Goal: Task Accomplishment & Management: Manage account settings

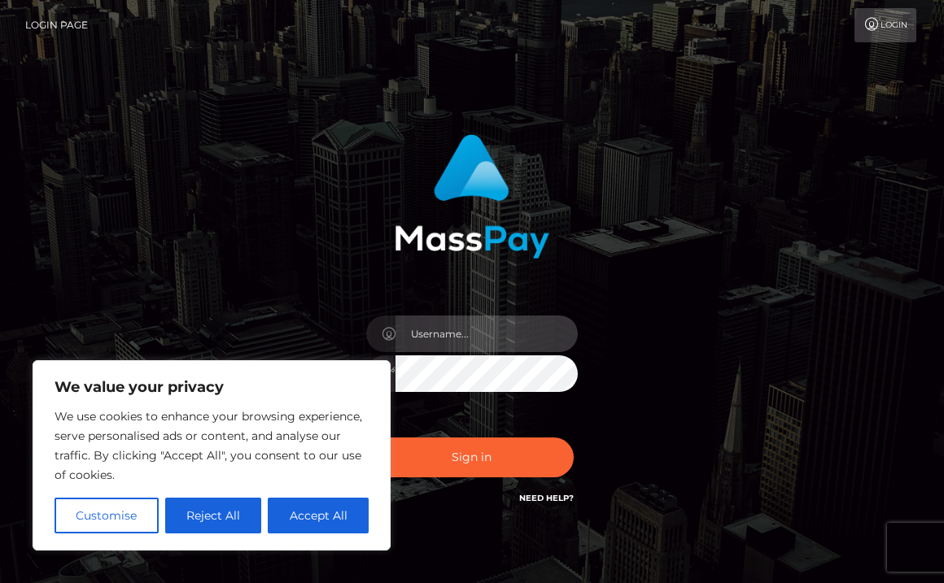
click at [500, 325] on input "text" at bounding box center [486, 334] width 182 height 37
type input "[EMAIL_ADDRESS][DOMAIN_NAME]"
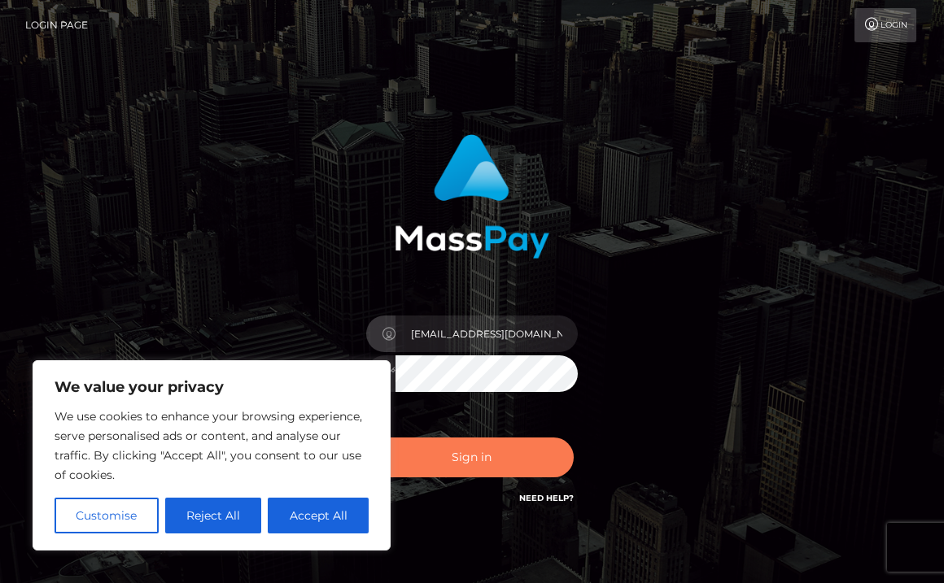
click at [515, 466] on button "Sign in" at bounding box center [471, 458] width 203 height 40
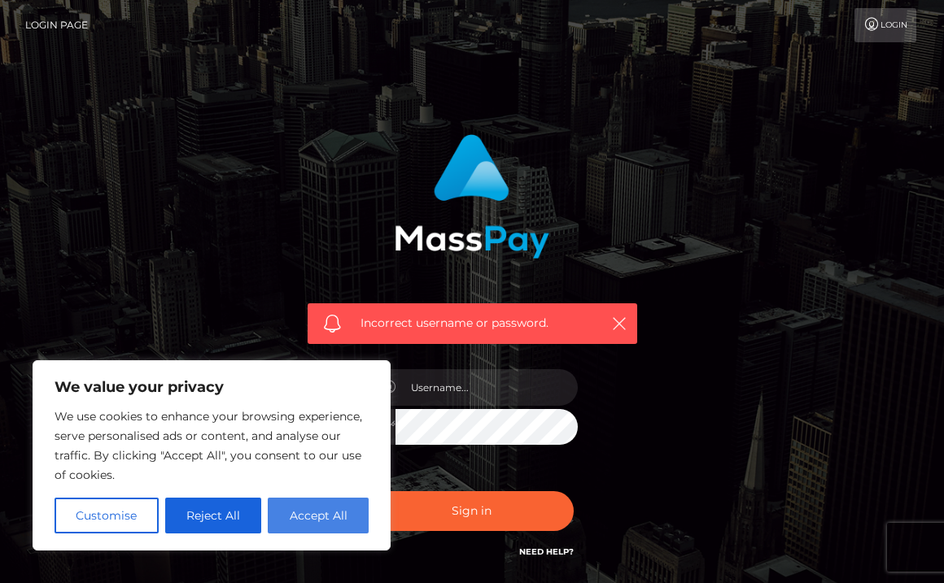
click at [308, 520] on button "Accept All" at bounding box center [318, 516] width 101 height 36
checkbox input "true"
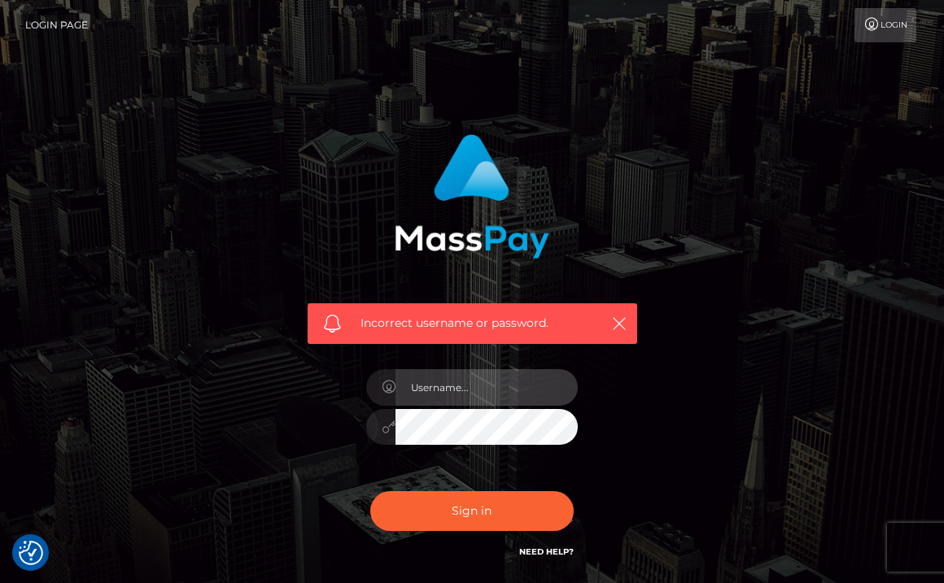
click at [480, 394] on input "text" at bounding box center [486, 387] width 182 height 37
click at [383, 439] on div at bounding box center [380, 427] width 29 height 37
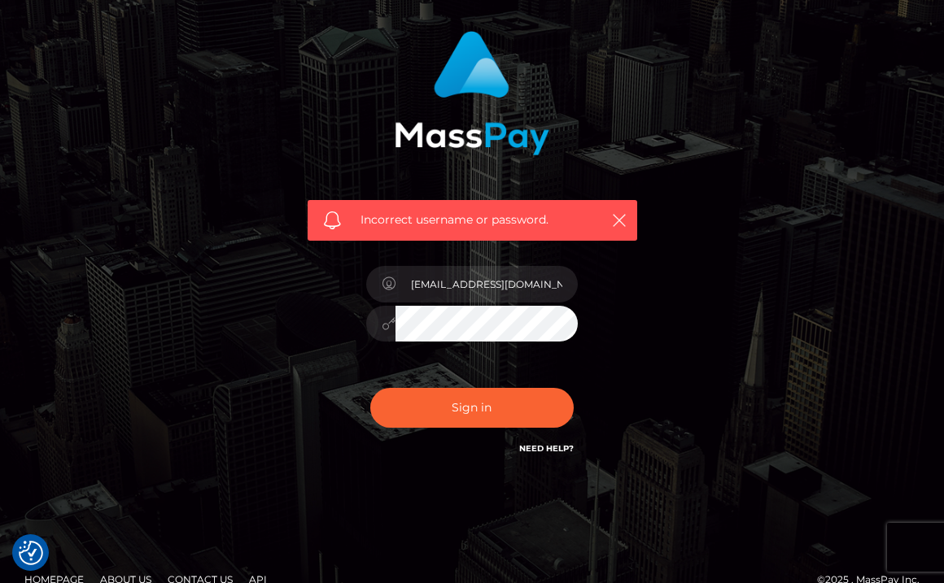
scroll to position [105, 0]
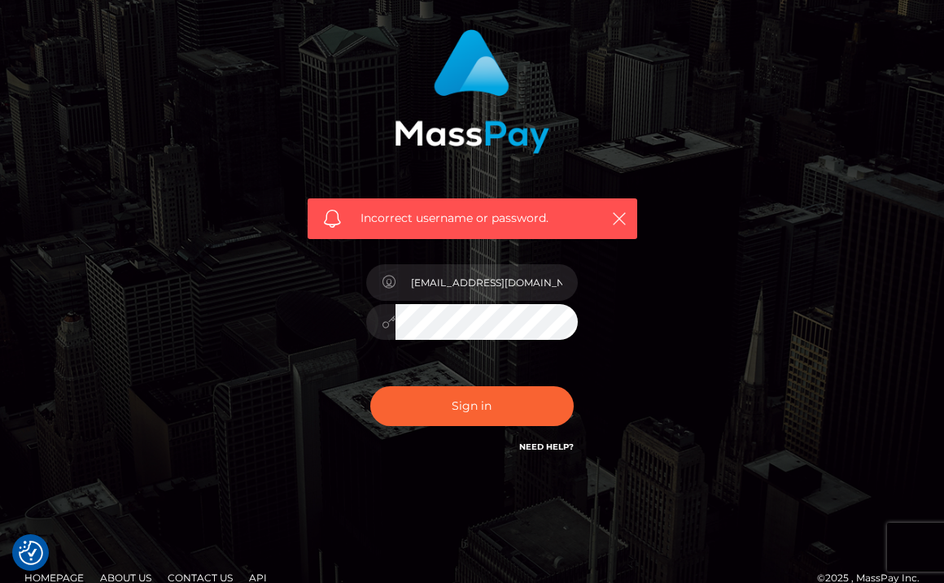
click at [547, 453] on div "Need Help?" at bounding box center [546, 449] width 54 height 20
click at [557, 439] on h6 "Need Help?" at bounding box center [546, 446] width 54 height 14
click at [560, 449] on link "Need Help?" at bounding box center [546, 447] width 54 height 11
click at [620, 211] on icon "button" at bounding box center [619, 219] width 16 height 16
click at [615, 220] on icon "button" at bounding box center [619, 219] width 16 height 16
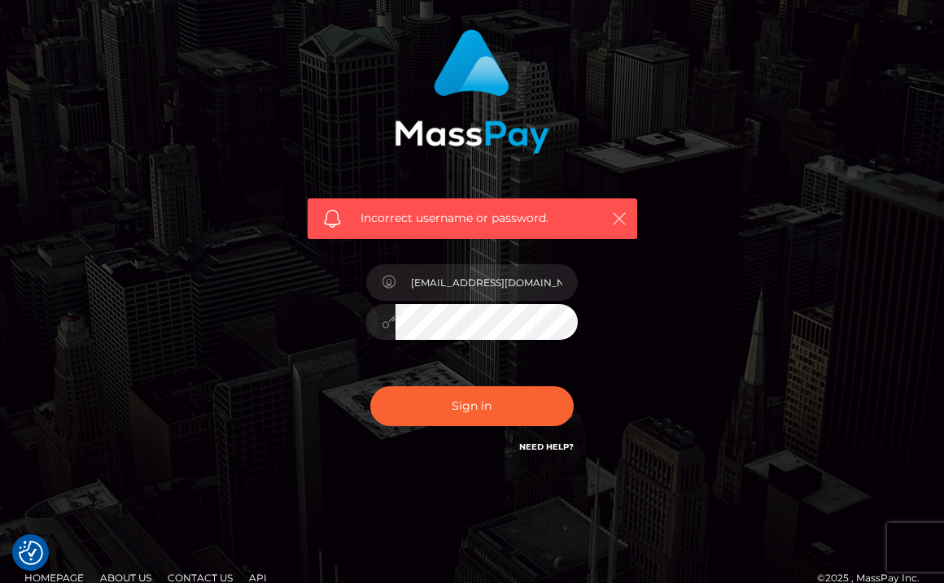
click at [618, 214] on icon "button" at bounding box center [619, 219] width 16 height 16
click at [525, 286] on input "[EMAIL_ADDRESS][DOMAIN_NAME]" at bounding box center [486, 282] width 182 height 37
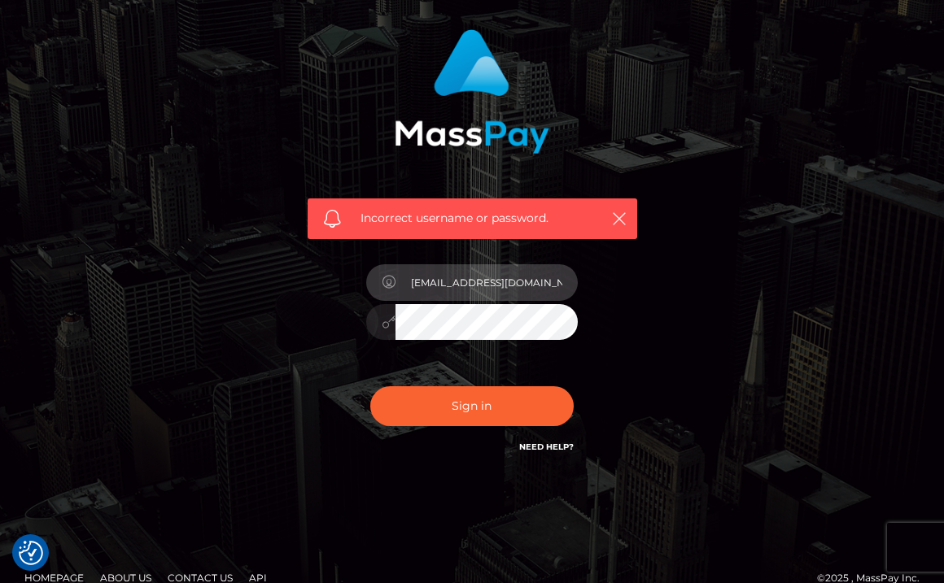
click at [571, 290] on input "[EMAIL_ADDRESS][DOMAIN_NAME]" at bounding box center [486, 282] width 182 height 37
click at [553, 285] on input "[EMAIL_ADDRESS][DOMAIN_NAME]" at bounding box center [486, 282] width 182 height 37
click at [471, 286] on input "[EMAIL_ADDRESS][DOMAIN_NAME]" at bounding box center [486, 282] width 182 height 37
type input "drumclum@gmail.com"
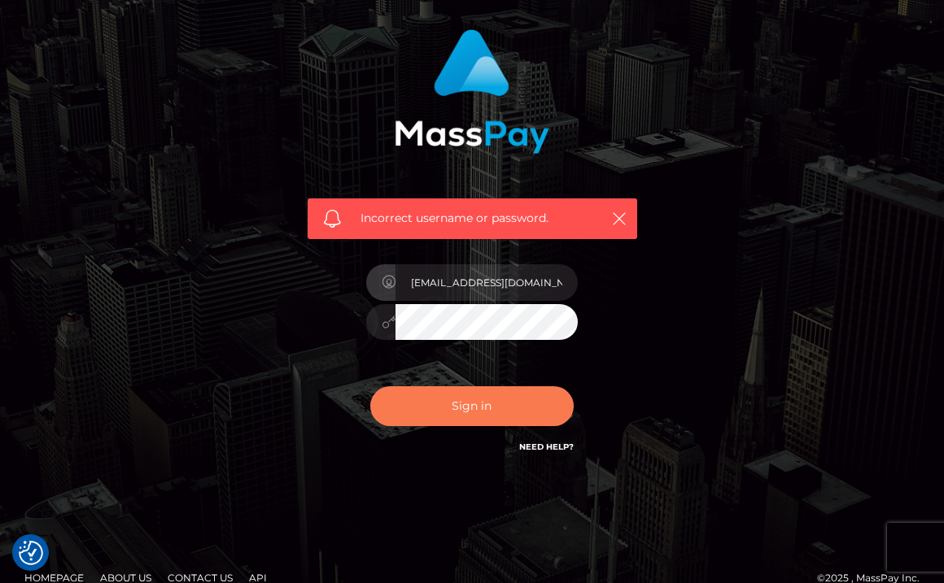
click at [444, 399] on button "Sign in" at bounding box center [471, 406] width 203 height 40
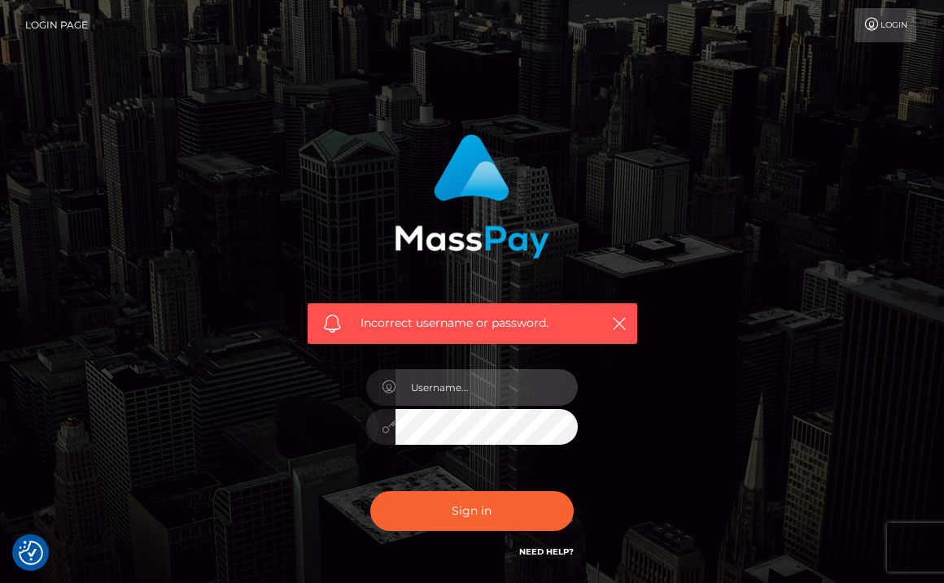
click at [443, 389] on input "text" at bounding box center [486, 387] width 182 height 37
type input "[EMAIL_ADDRESS][DOMAIN_NAME]"
click at [756, 398] on div "Incorrect username or password. drumclum0@gmail.com" at bounding box center [471, 356] width 781 height 468
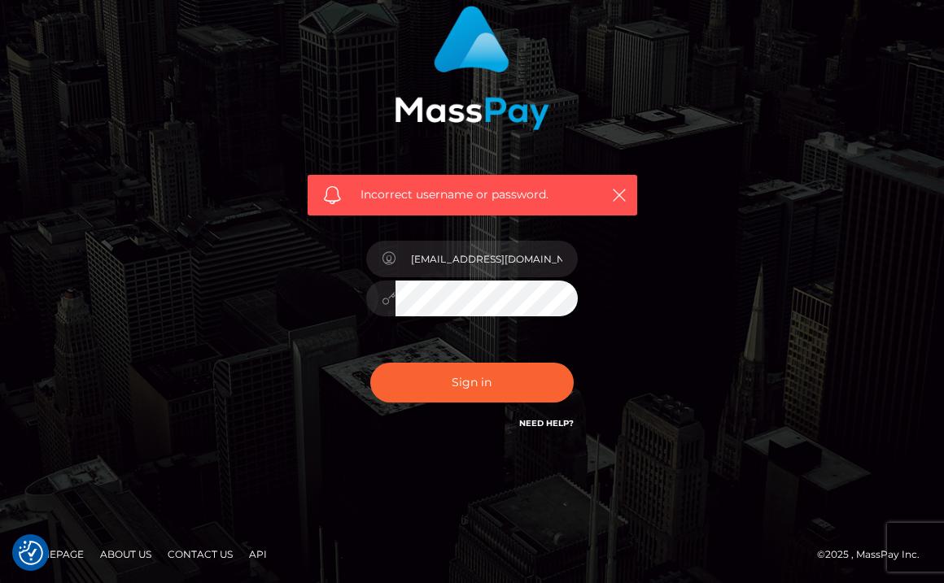
click at [495, 411] on div "Sign in Need Help?" at bounding box center [472, 389] width 236 height 72
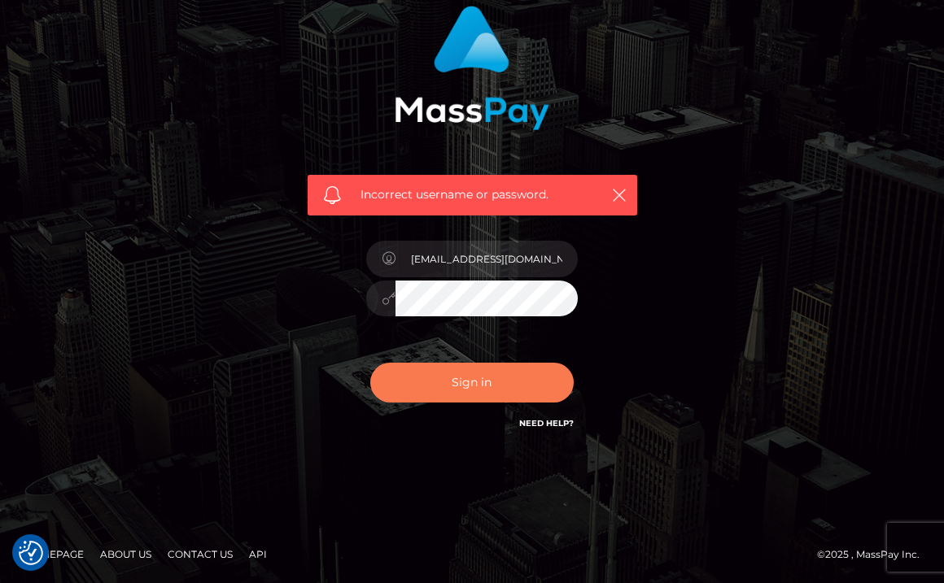
click at [520, 377] on button "Sign in" at bounding box center [471, 383] width 203 height 40
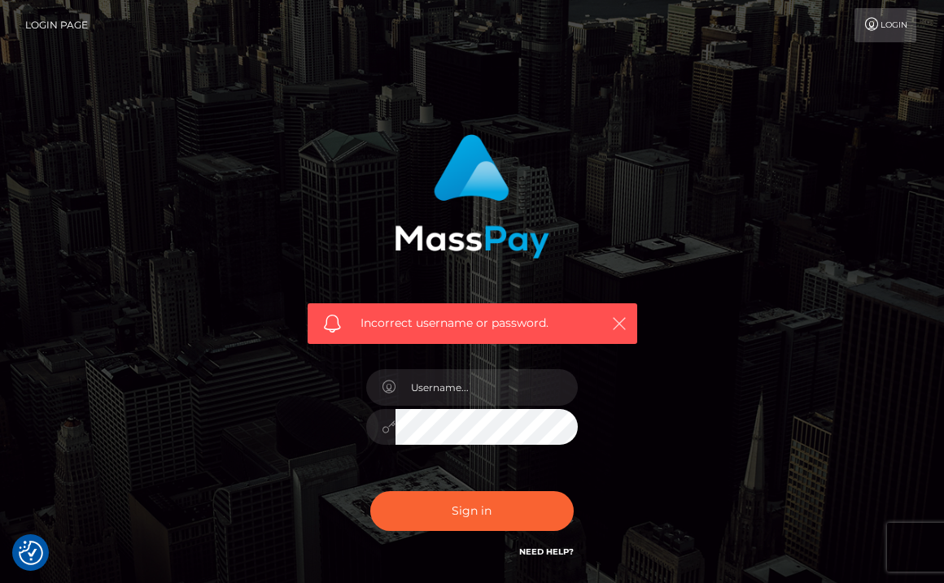
click at [621, 325] on icon "button" at bounding box center [619, 324] width 16 height 16
click at [617, 325] on icon "button" at bounding box center [619, 324] width 16 height 16
click at [896, 32] on link "Login" at bounding box center [885, 25] width 62 height 34
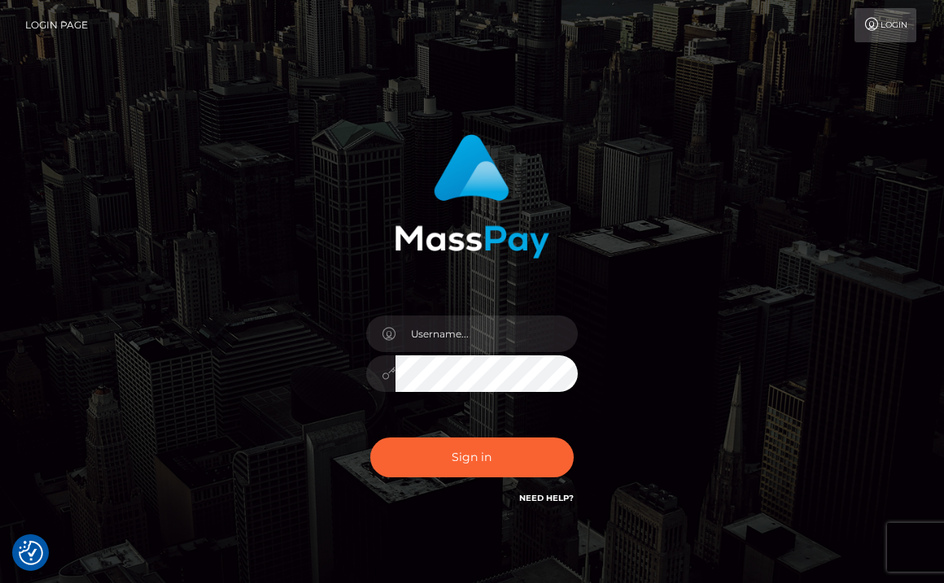
click at [470, 309] on div at bounding box center [472, 365] width 236 height 124
click at [467, 332] on input "text" at bounding box center [486, 334] width 182 height 37
type input "drumclum"
click at [440, 393] on div "drumclum" at bounding box center [472, 365] width 236 height 124
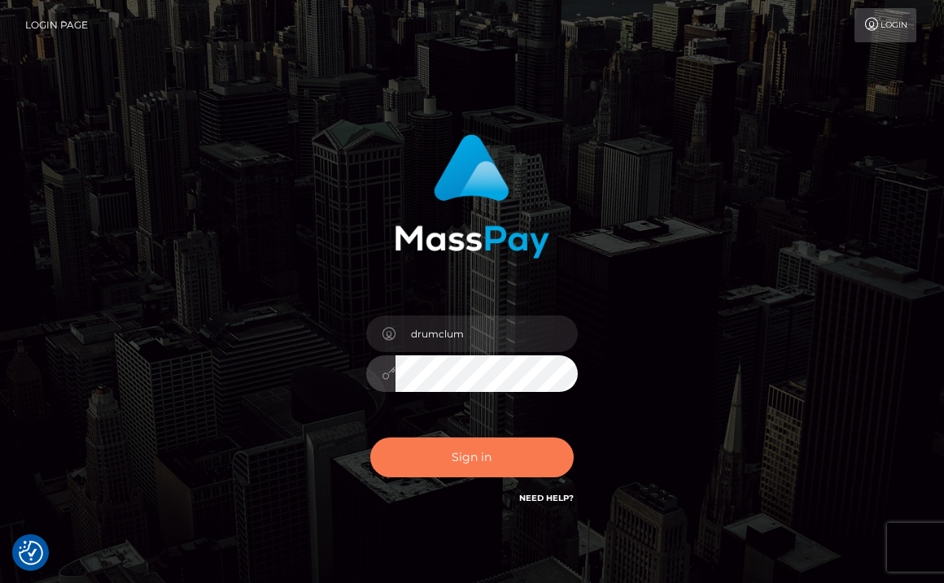
click at [490, 463] on button "Sign in" at bounding box center [471, 458] width 203 height 40
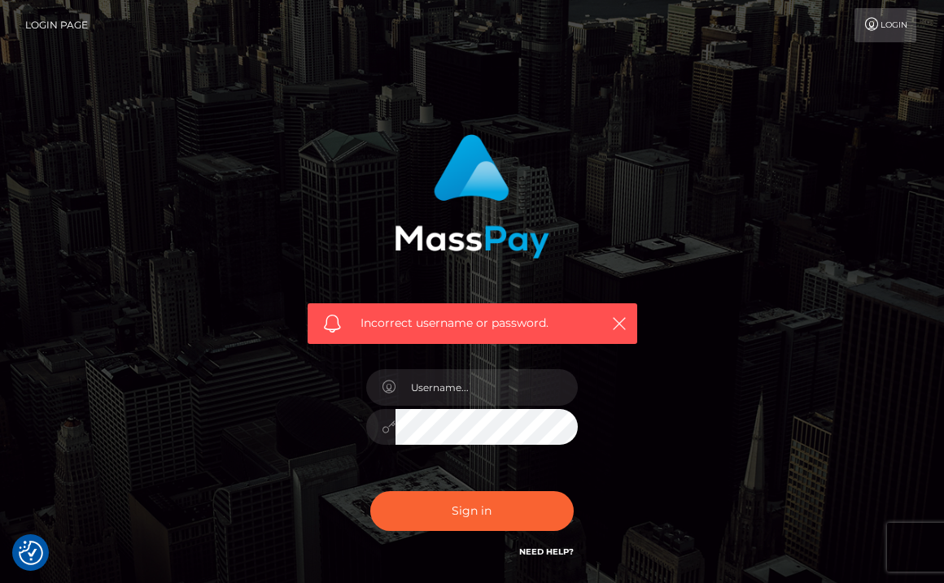
click at [546, 556] on link "Need Help?" at bounding box center [546, 552] width 54 height 11
click at [545, 392] on input "text" at bounding box center [486, 387] width 182 height 37
type input "[EMAIL_ADDRESS][DOMAIN_NAME]"
click at [547, 562] on div "Need Help?" at bounding box center [546, 554] width 54 height 20
click at [547, 553] on link "Need Help?" at bounding box center [546, 552] width 54 height 11
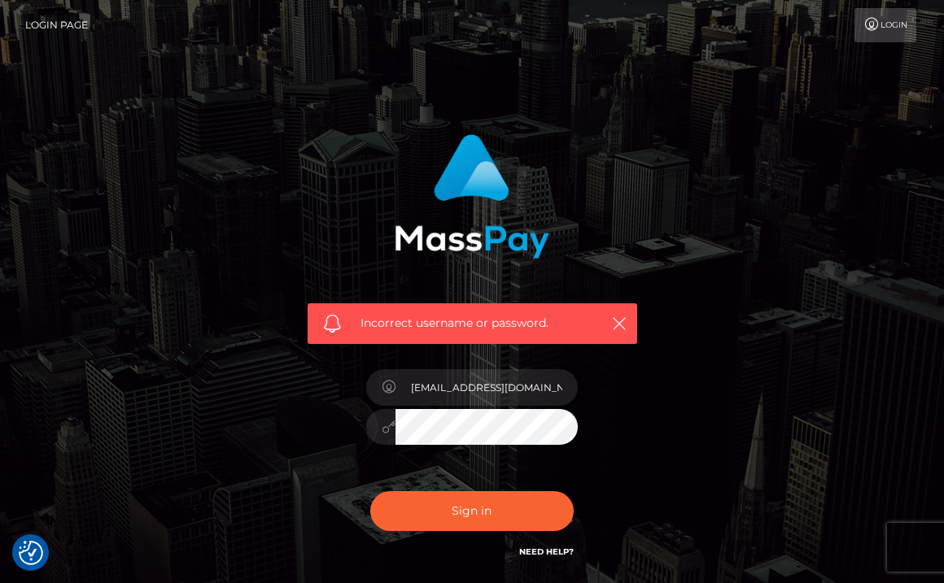
click at [562, 556] on link "Need Help?" at bounding box center [546, 552] width 54 height 11
click at [878, 21] on link "Login" at bounding box center [885, 25] width 62 height 34
